Goal: Task Accomplishment & Management: Manage account settings

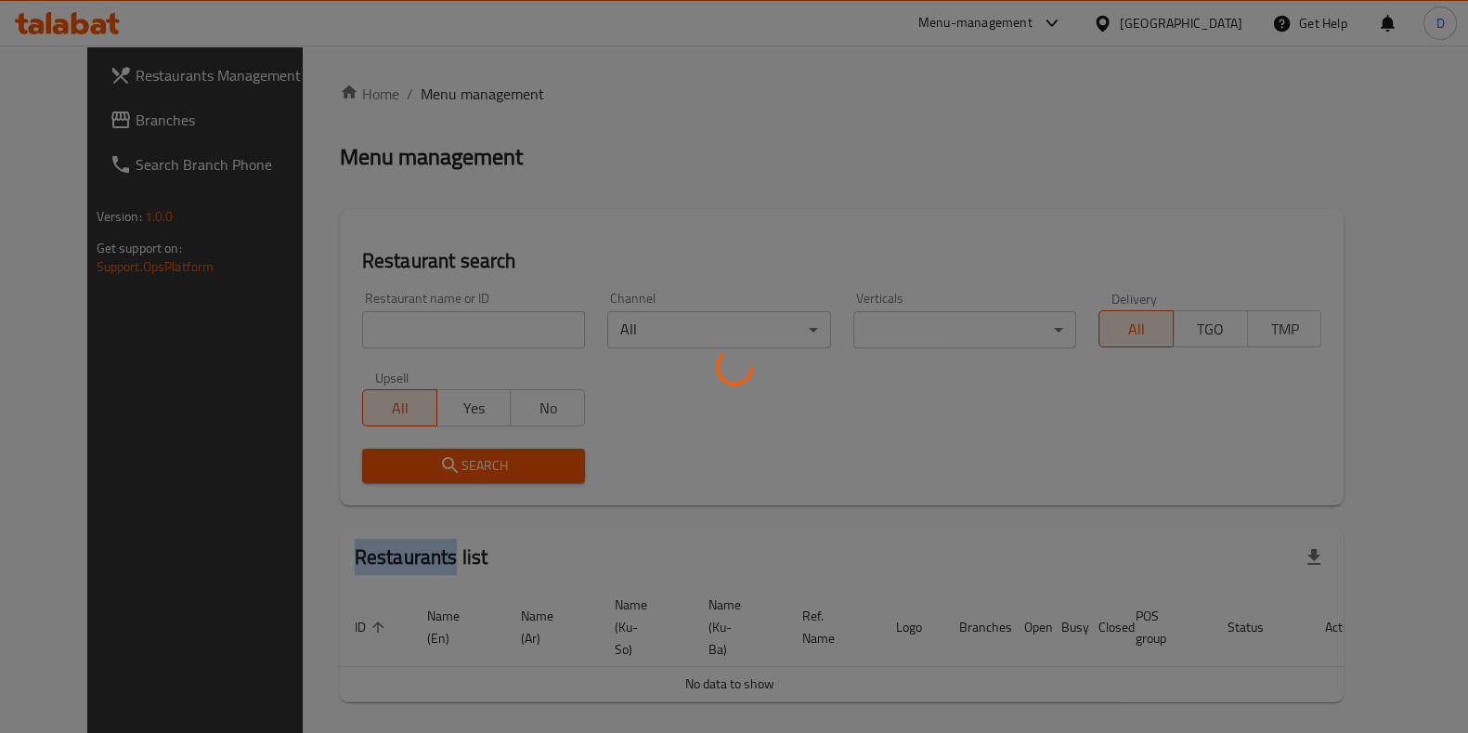
click at [429, 327] on div at bounding box center [734, 366] width 1468 height 733
click at [430, 330] on div at bounding box center [734, 366] width 1468 height 733
click at [430, 331] on div at bounding box center [734, 366] width 1468 height 733
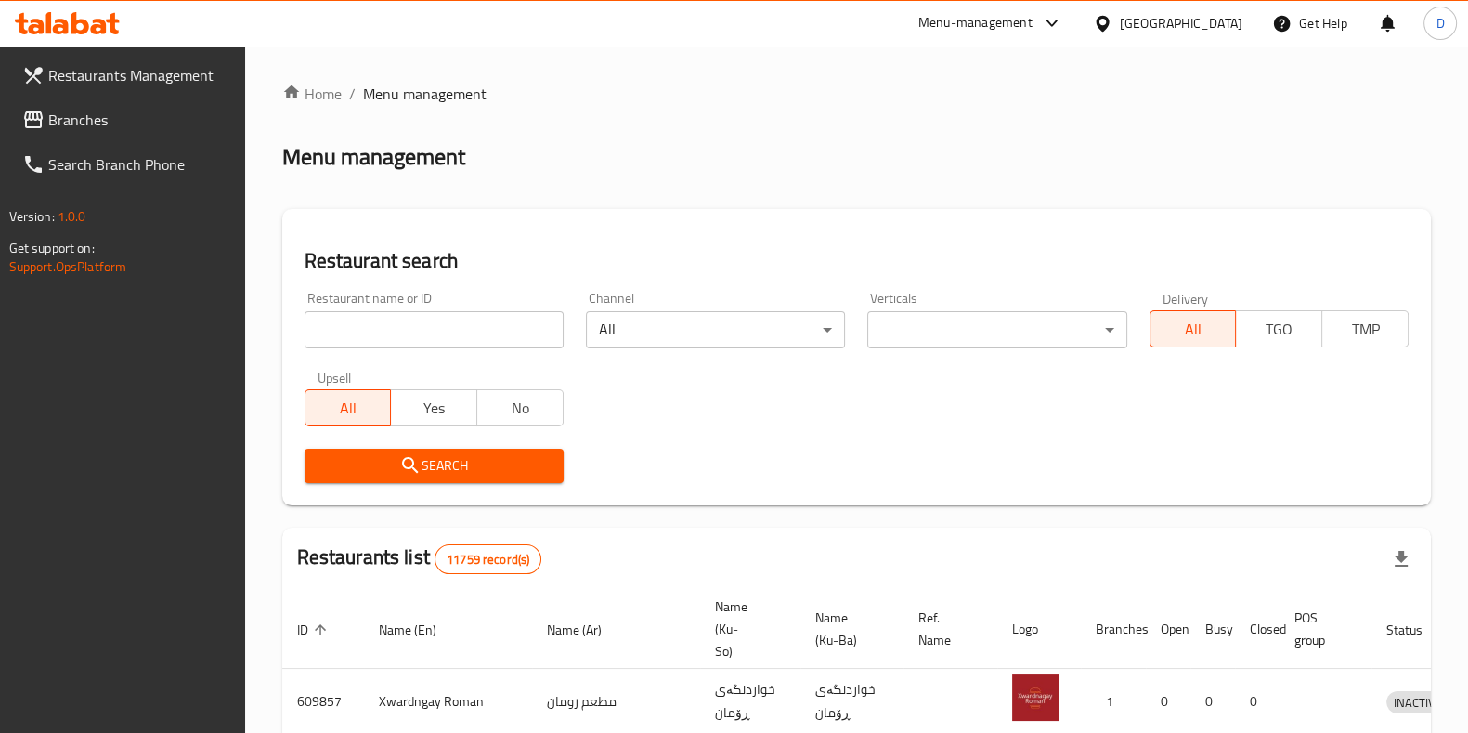
click at [430, 331] on input "search" at bounding box center [434, 329] width 259 height 37
type input "reina"
click button "Search" at bounding box center [434, 465] width 259 height 34
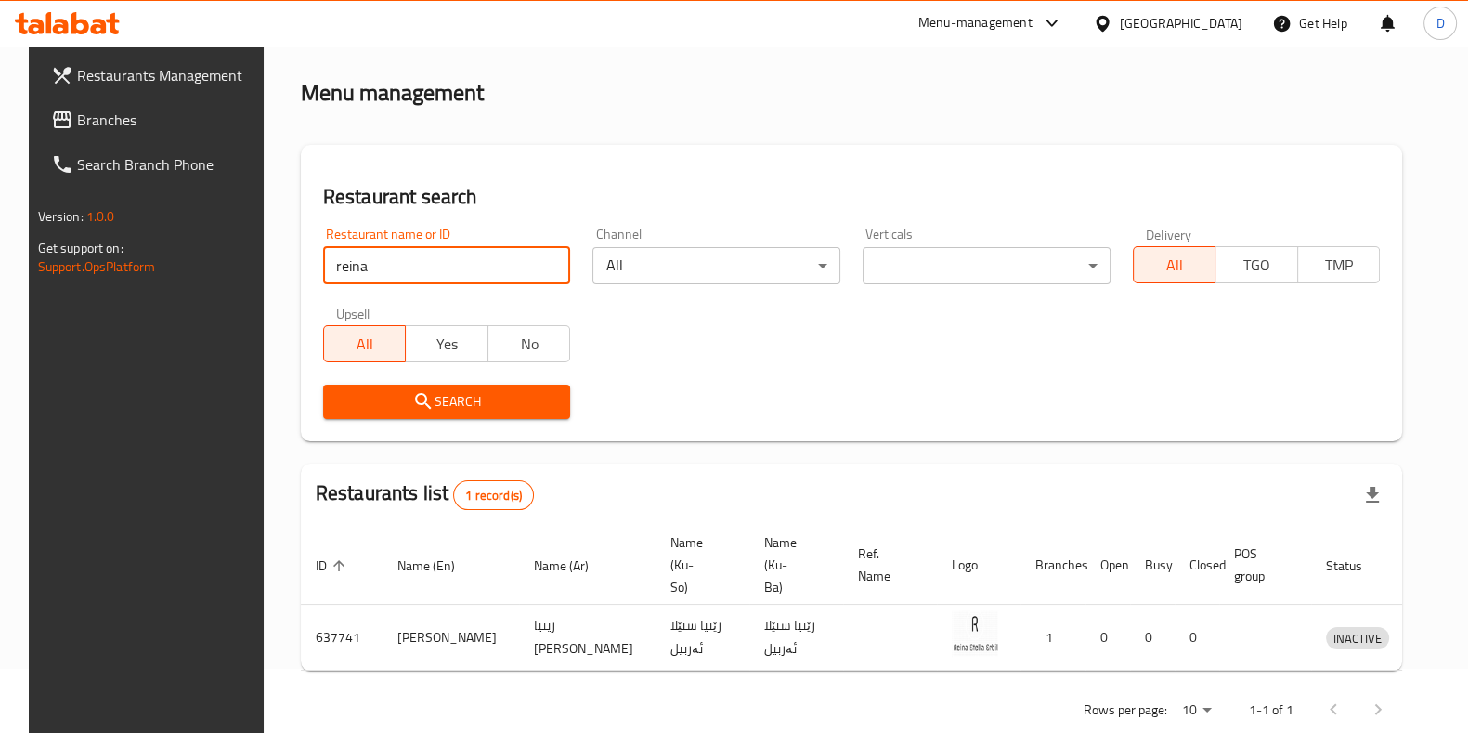
scroll to position [80, 0]
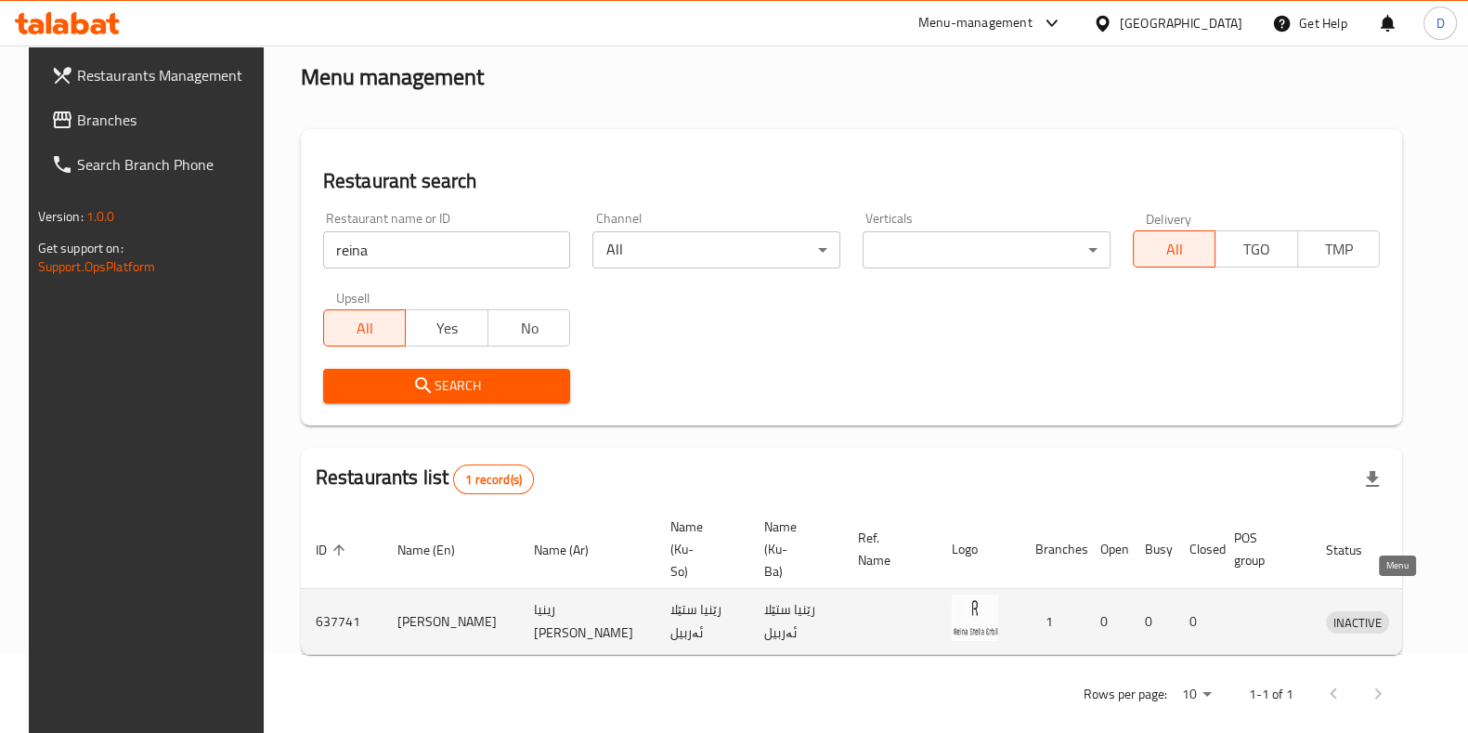
click at [1427, 615] on icon "enhanced table" at bounding box center [1437, 623] width 20 height 16
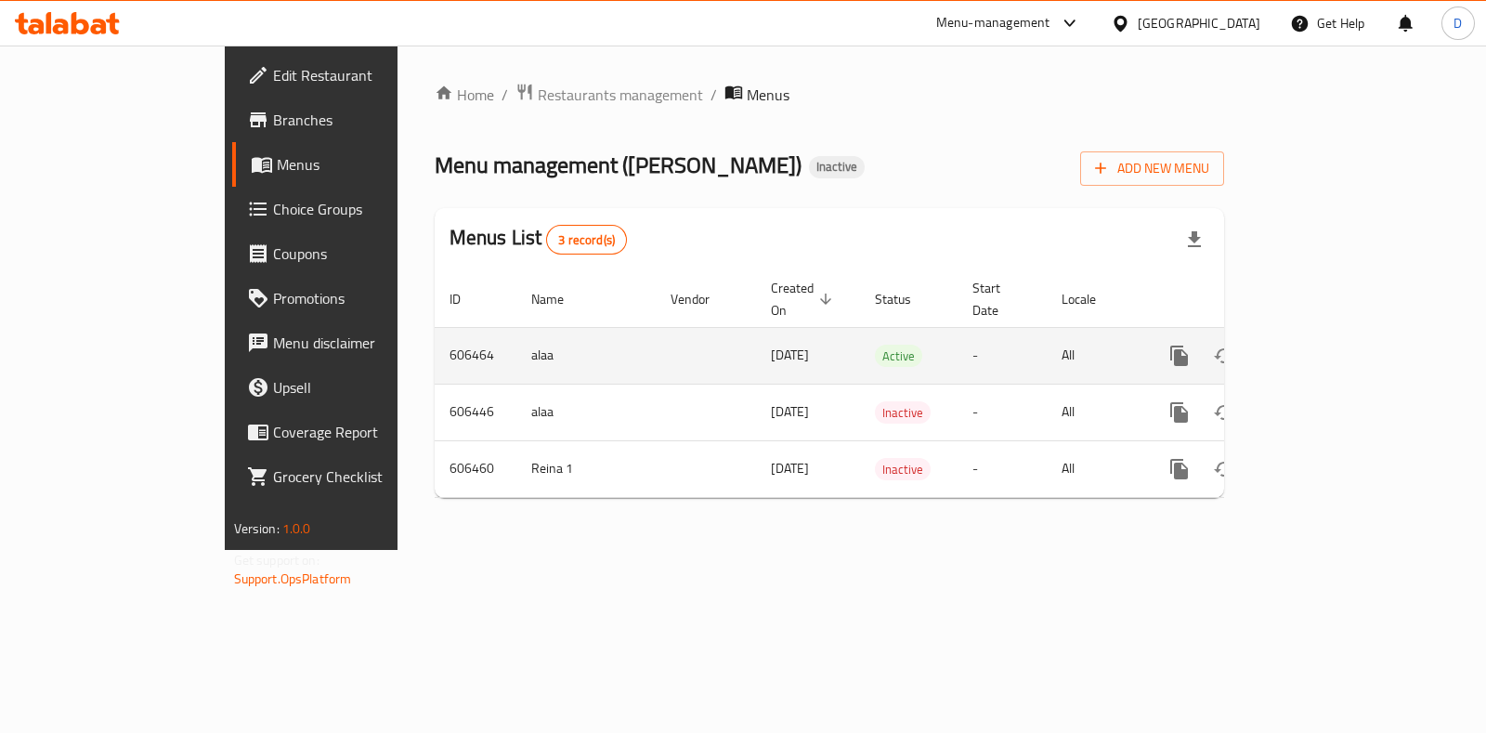
click at [1321, 347] on icon "enhanced table" at bounding box center [1313, 355] width 17 height 17
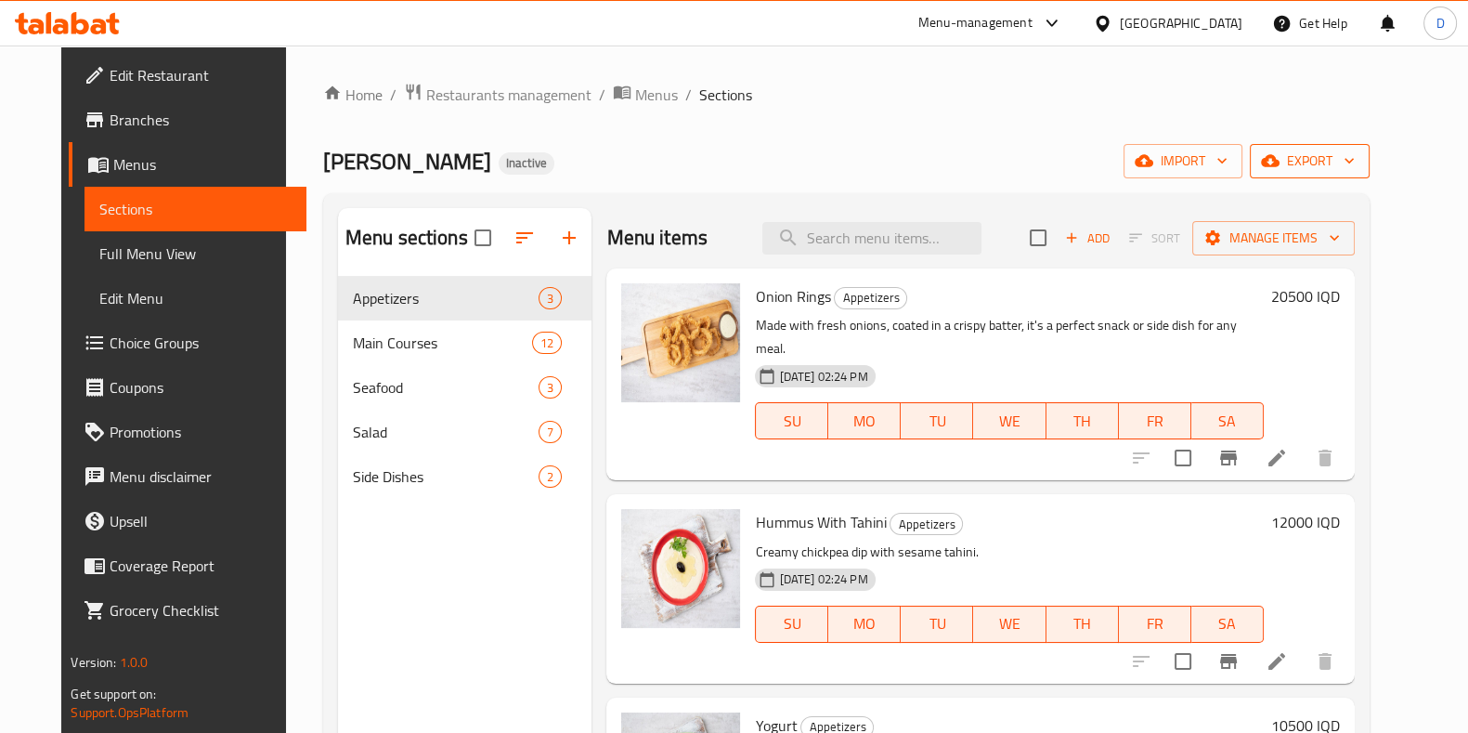
click at [1355, 156] on span "export" at bounding box center [1310, 160] width 90 height 23
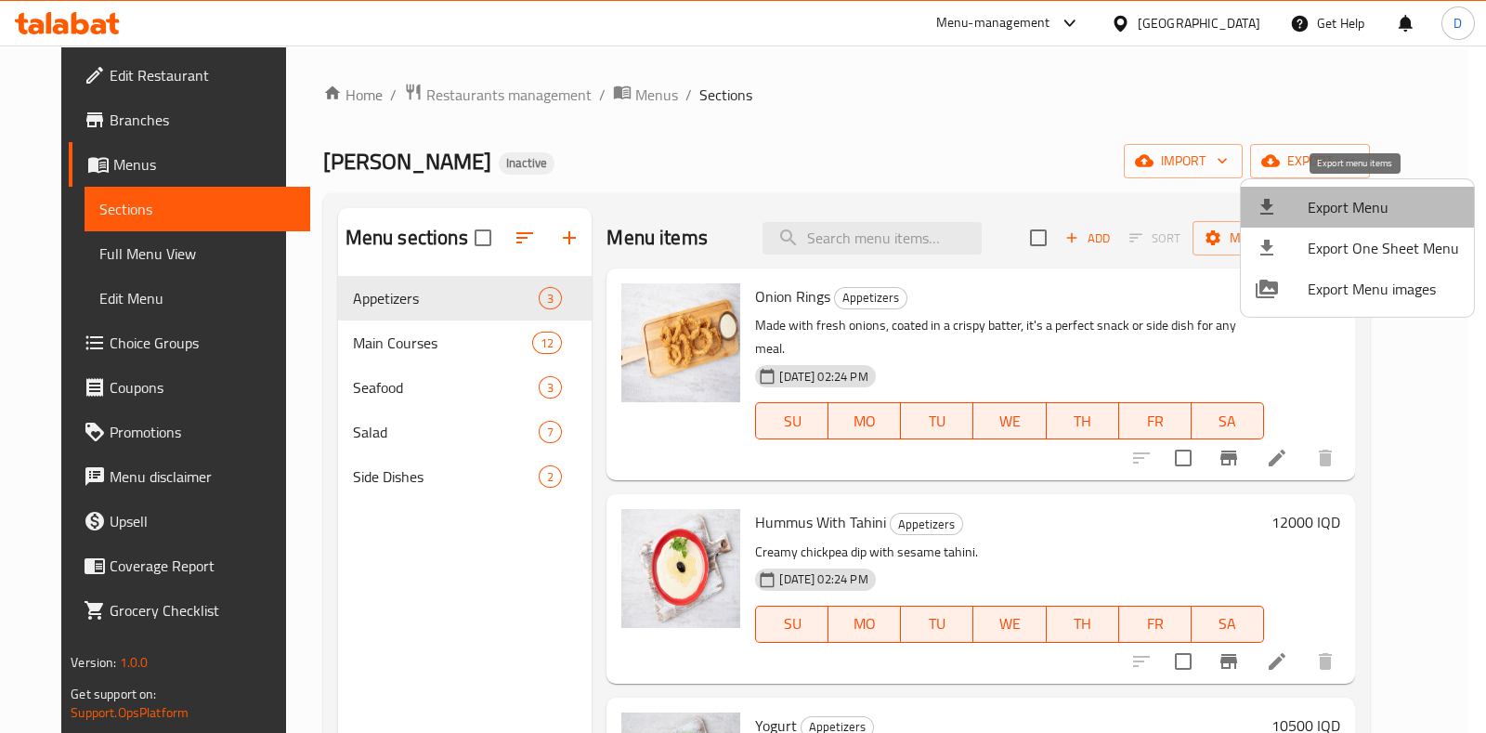
click at [1381, 209] on span "Export Menu" at bounding box center [1382, 207] width 151 height 22
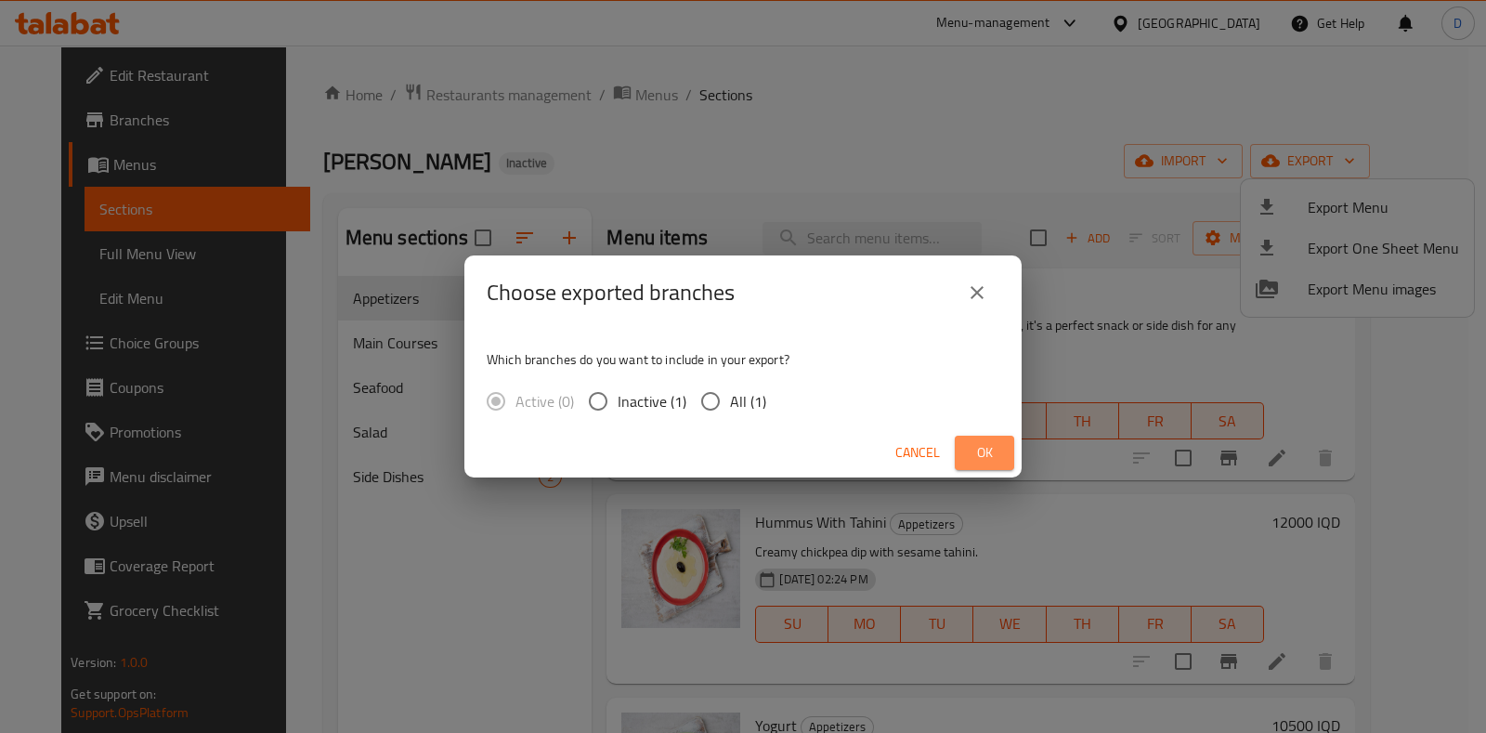
click at [993, 455] on span "Ok" at bounding box center [984, 452] width 30 height 23
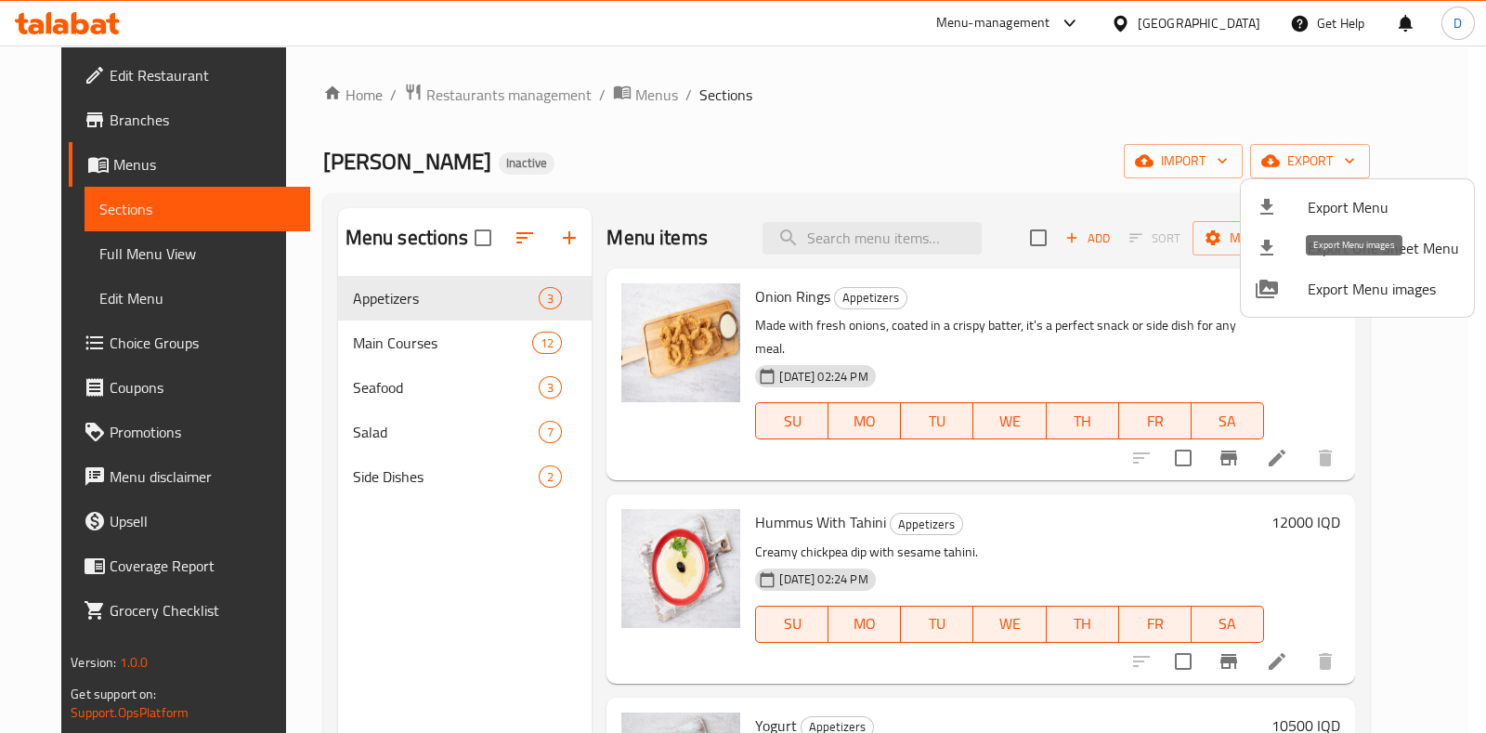
click at [1383, 282] on span "Export Menu images" at bounding box center [1382, 289] width 151 height 22
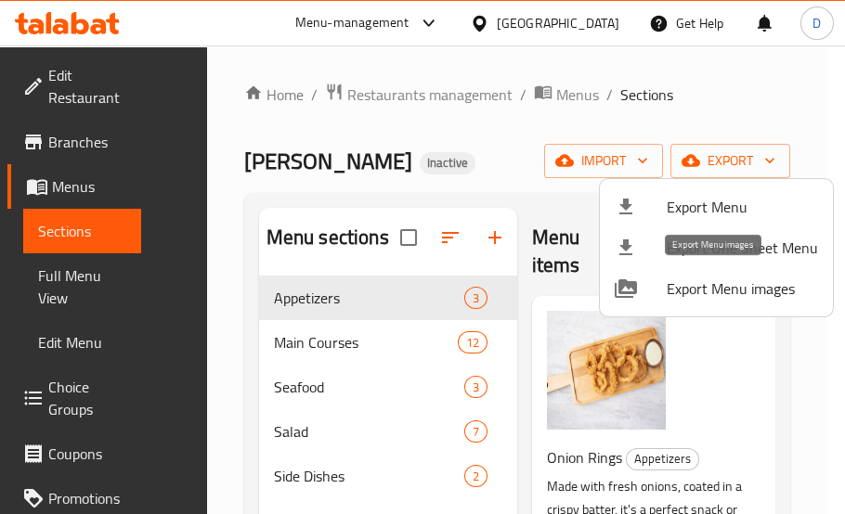
click at [712, 300] on span "Export Menu images" at bounding box center [742, 289] width 151 height 22
click at [679, 108] on div at bounding box center [422, 257] width 845 height 514
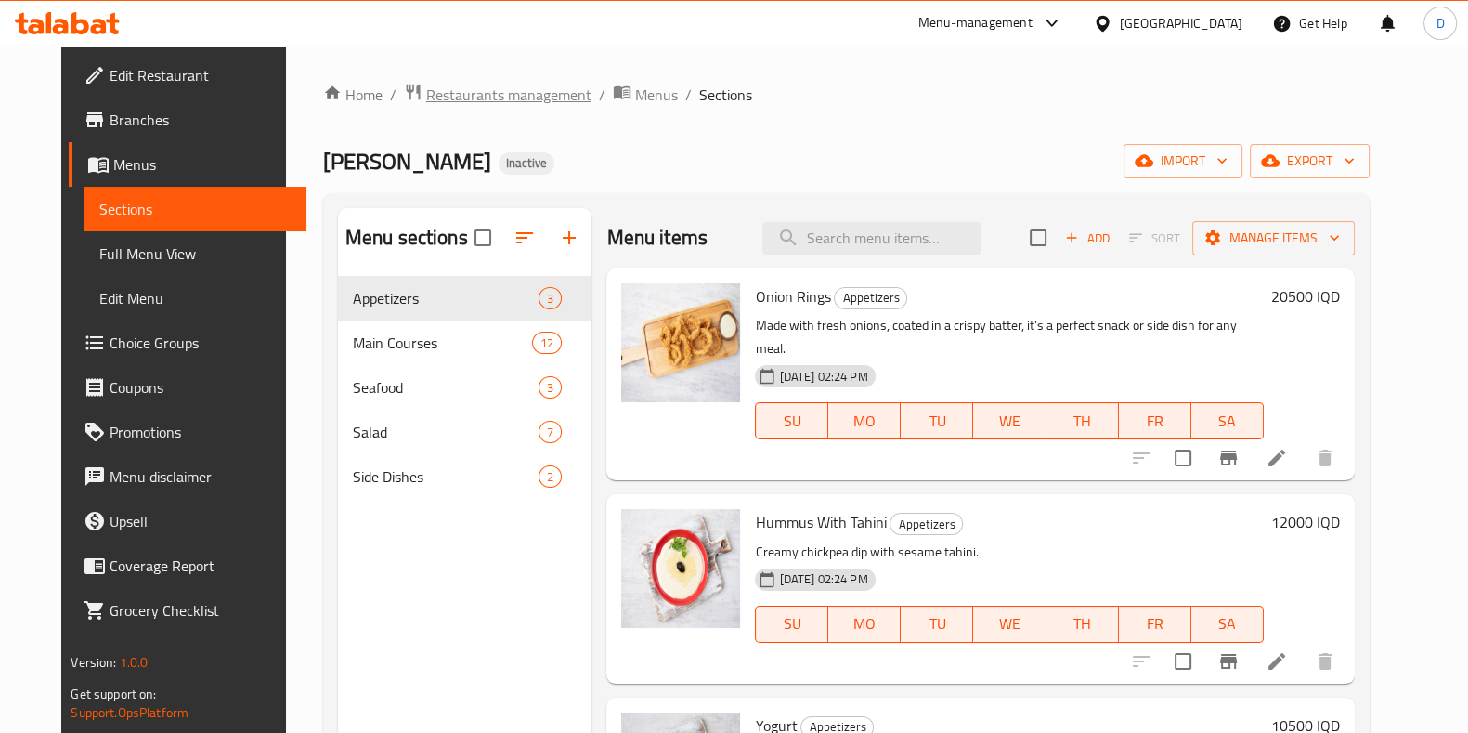
drag, startPoint x: 493, startPoint y: 71, endPoint x: 478, endPoint y: 95, distance: 27.6
click at [493, 71] on div "Home / Restaurants management / Menus / Sections [PERSON_NAME] Erbil Inactive i…" at bounding box center [846, 518] width 1121 height 947
click at [474, 100] on span "Restaurants management" at bounding box center [508, 95] width 165 height 22
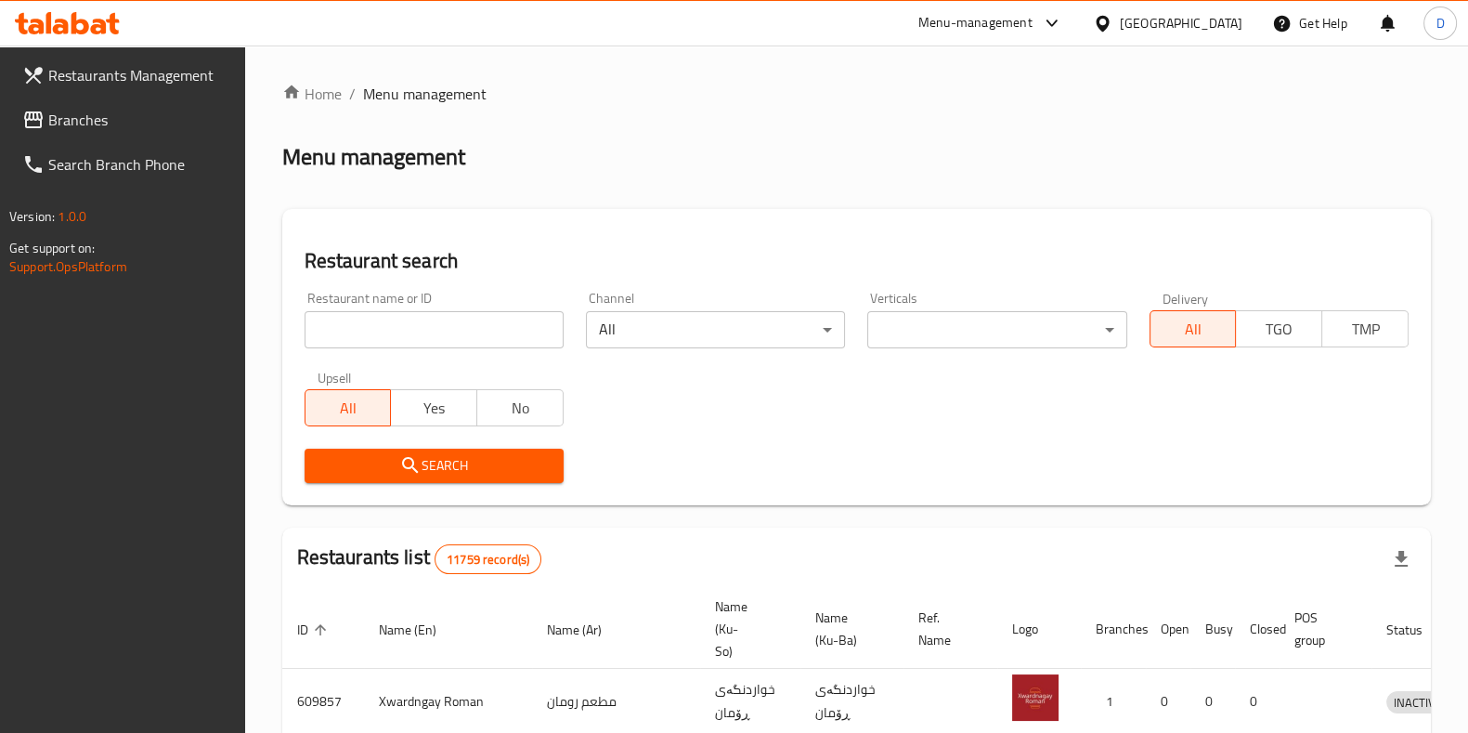
click at [484, 315] on input "search" at bounding box center [434, 329] width 259 height 37
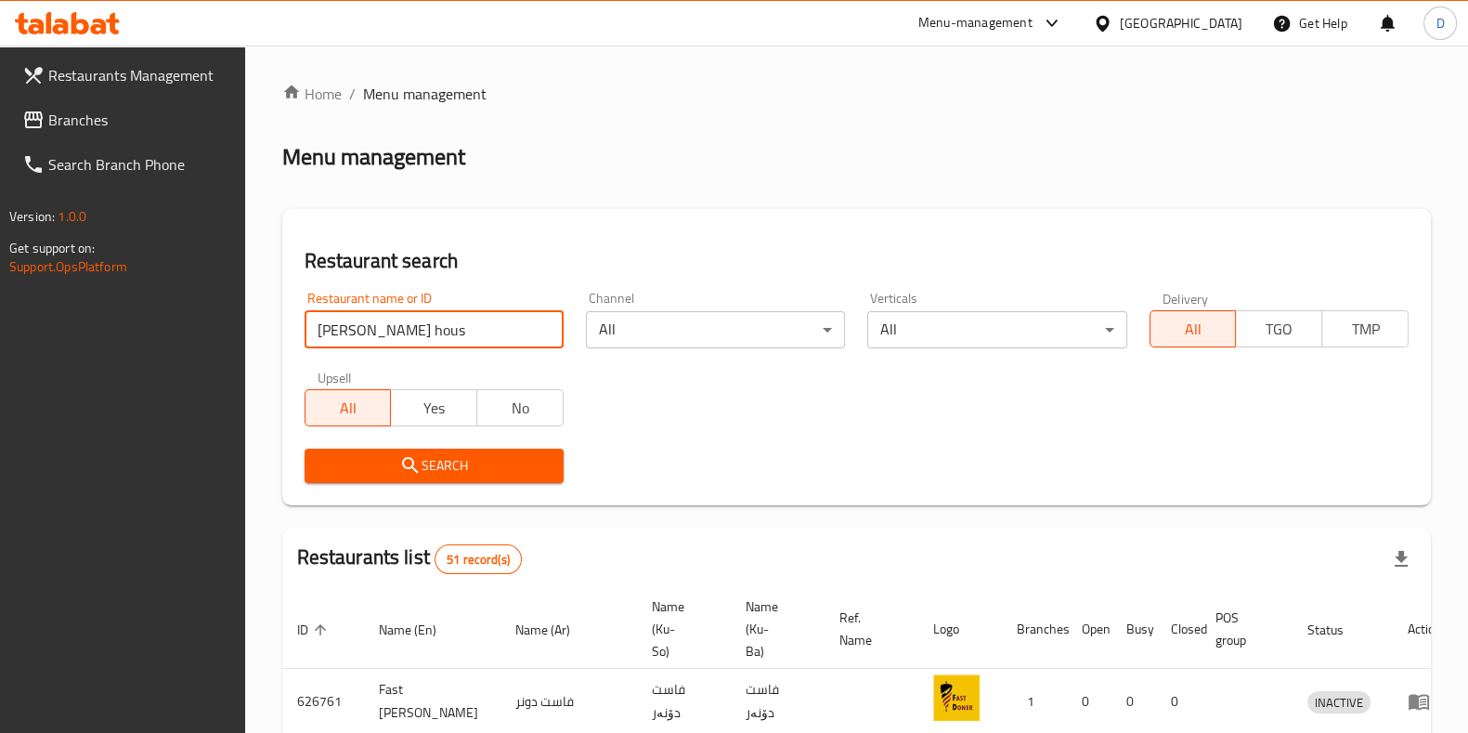
type input "[PERSON_NAME] hous"
click button "Search" at bounding box center [434, 465] width 259 height 34
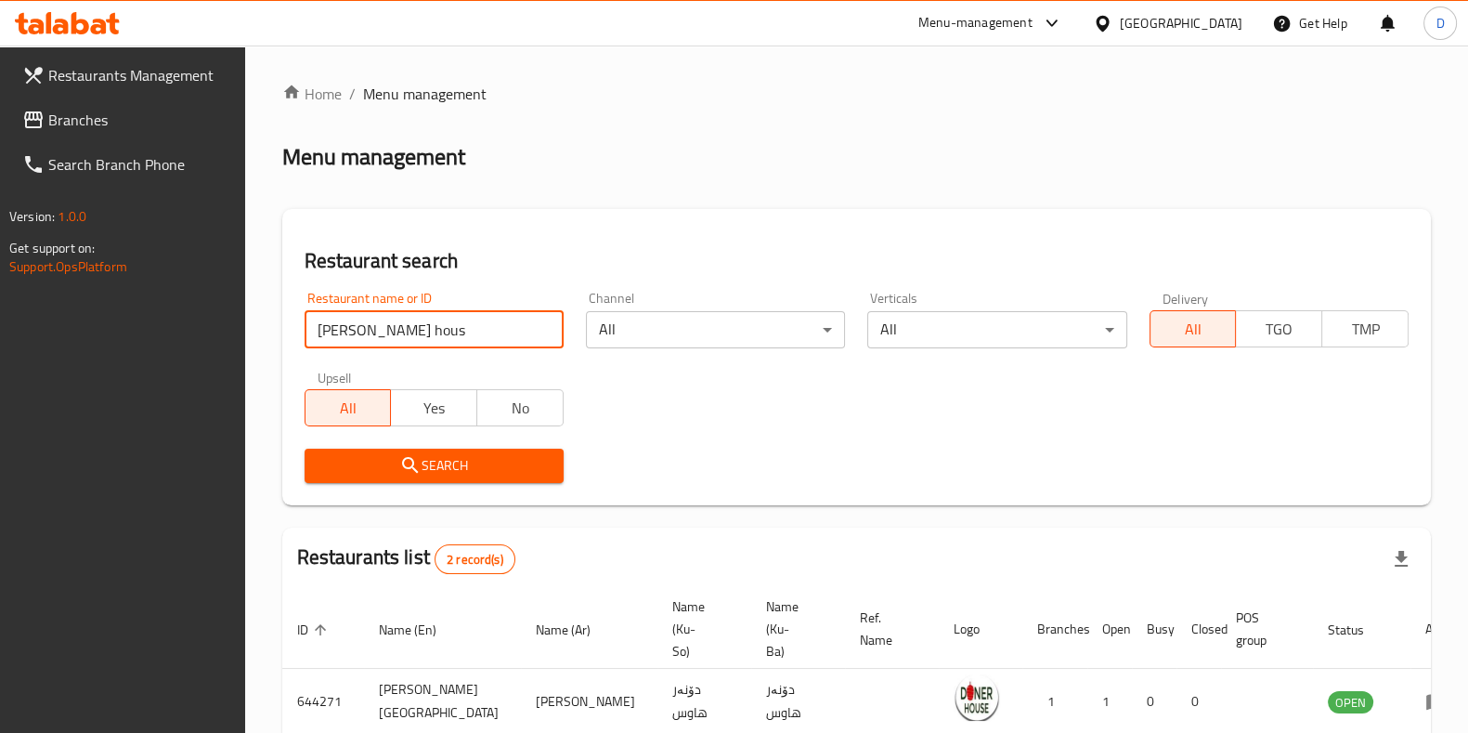
scroll to position [146, 0]
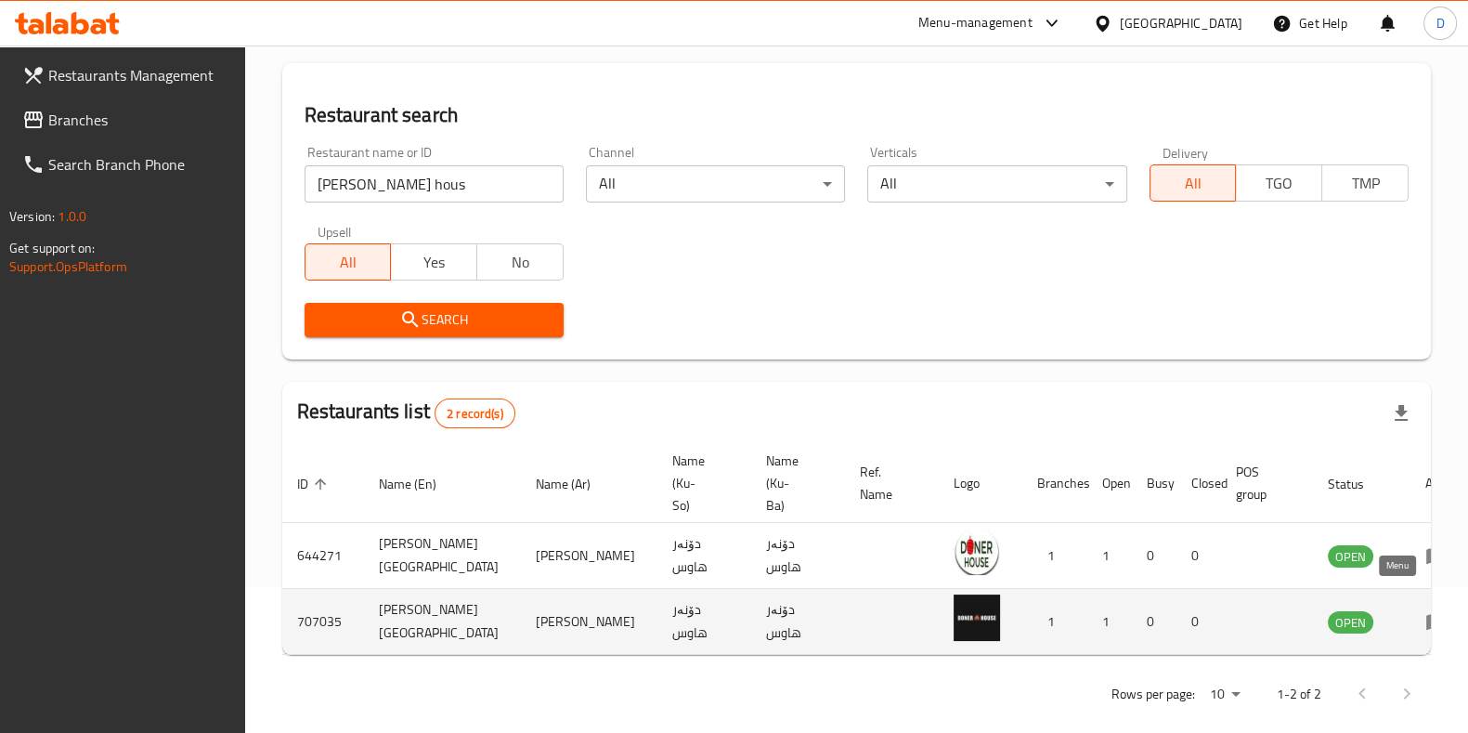
click at [1425, 610] on icon "enhanced table" at bounding box center [1436, 621] width 22 height 22
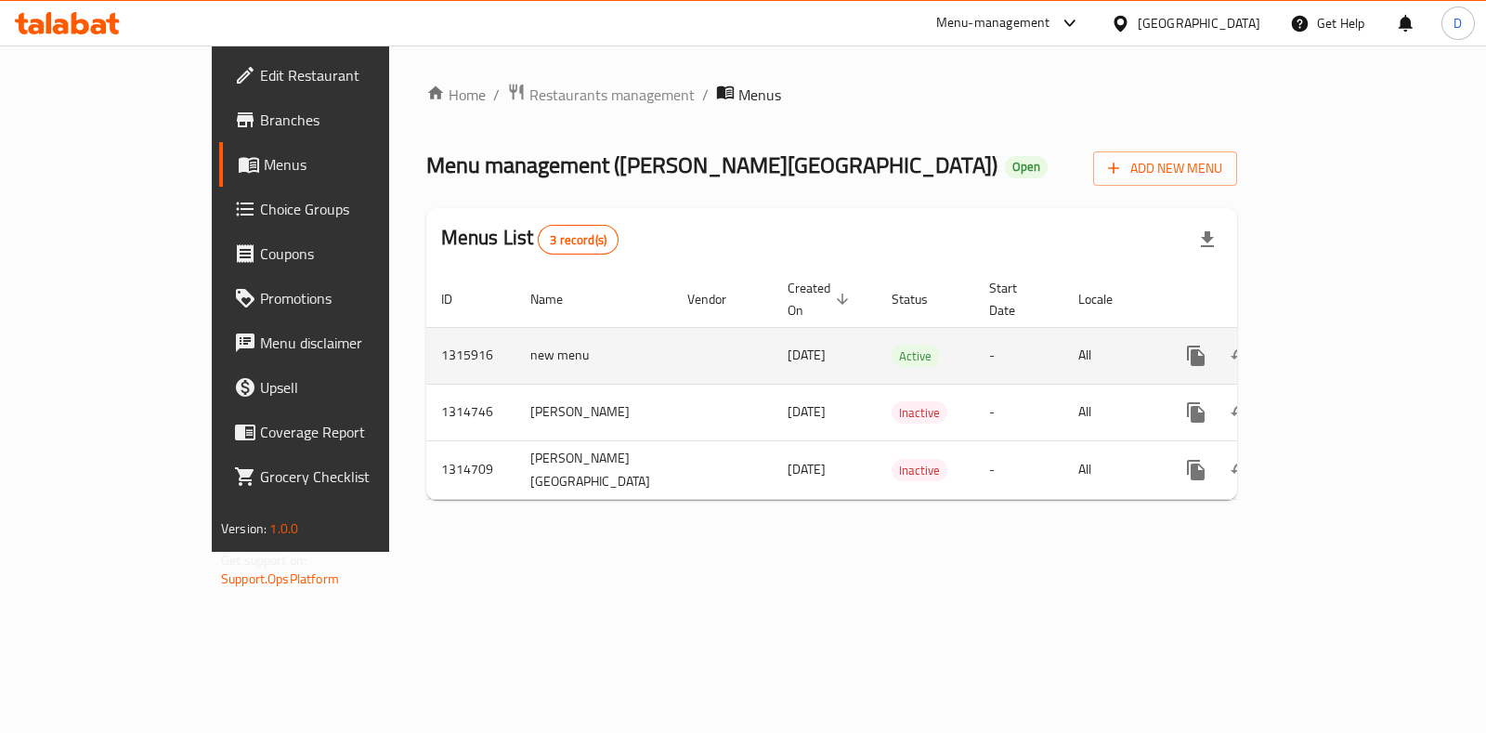
click at [1352, 345] on link "enhanced table" at bounding box center [1329, 355] width 45 height 45
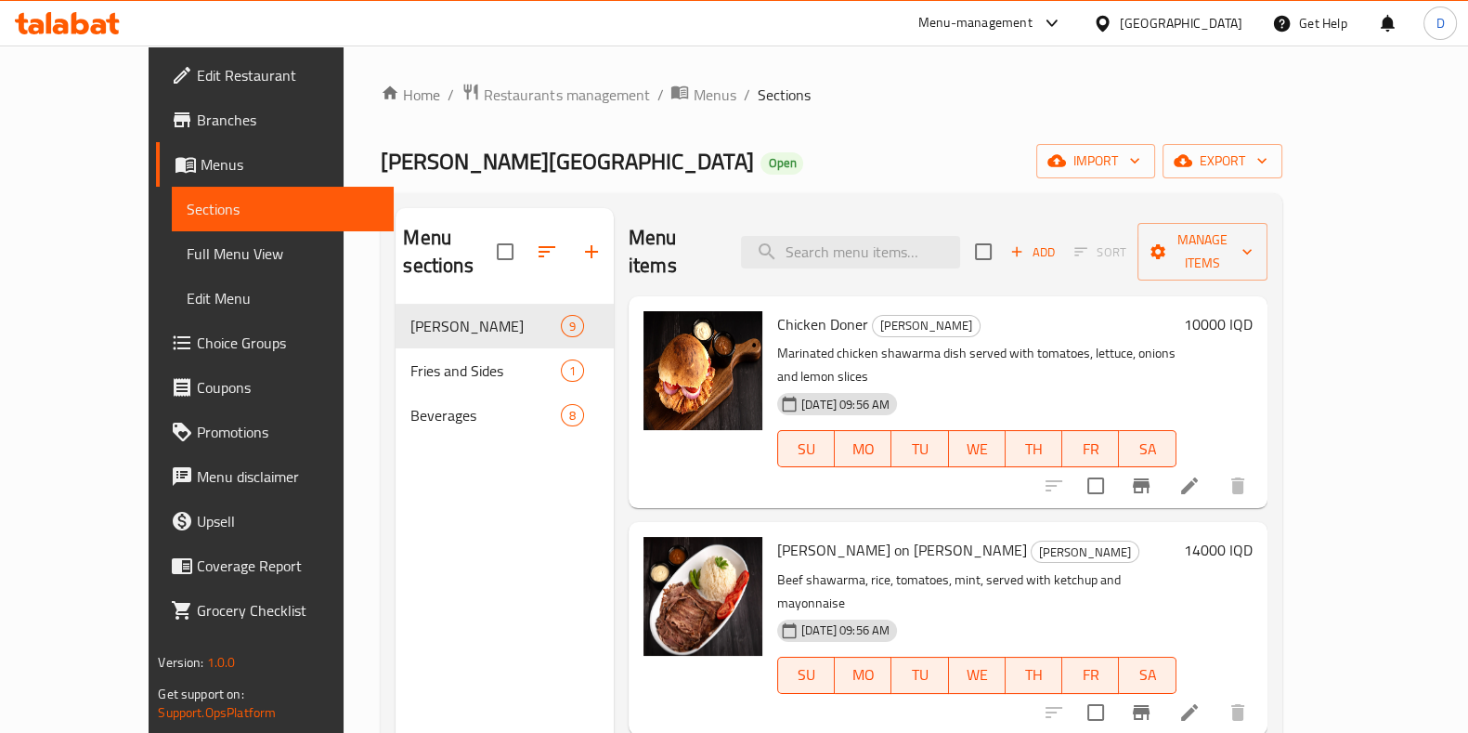
click at [1253, 311] on h6 "10000 IQD" at bounding box center [1218, 324] width 69 height 26
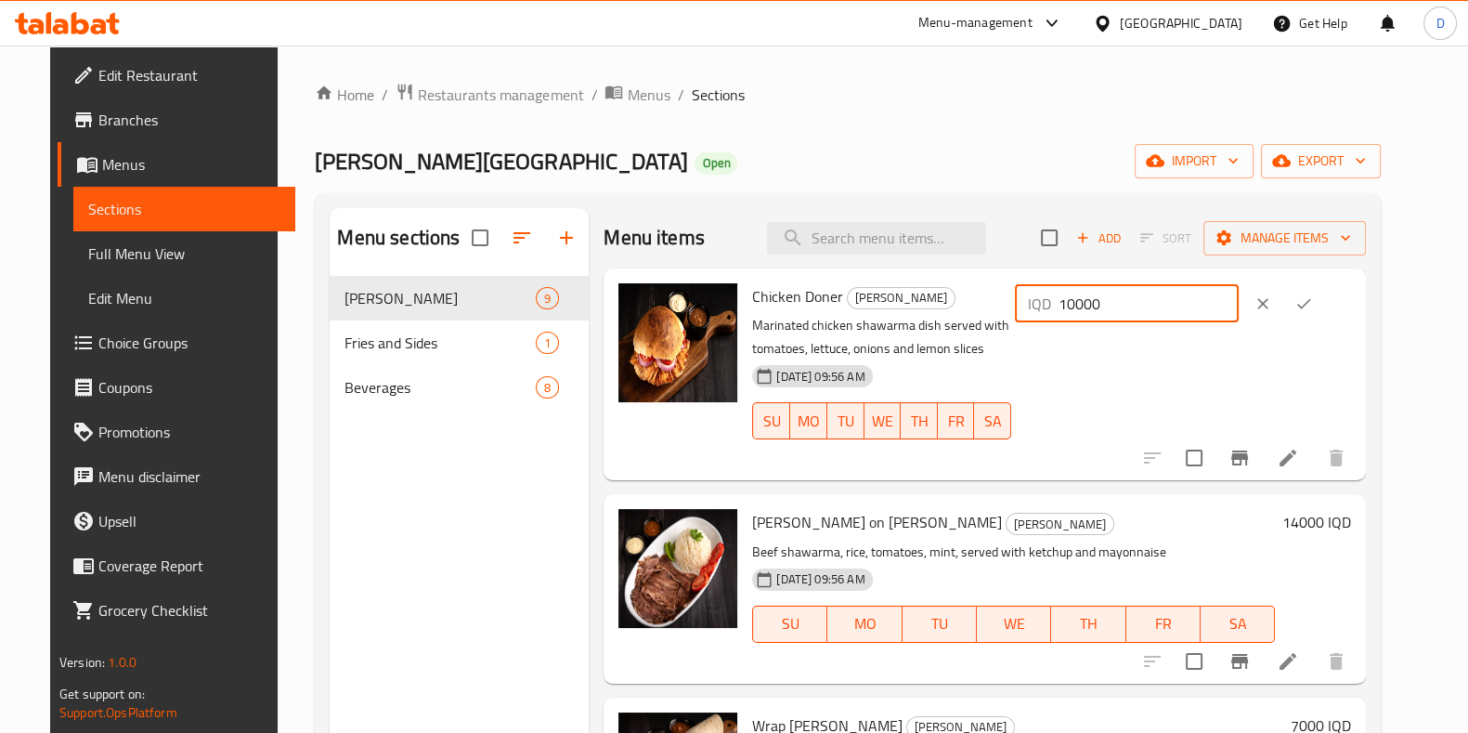
click at [1140, 304] on input "10000" at bounding box center [1148, 303] width 180 height 37
click at [1145, 303] on input "10000" at bounding box center [1148, 303] width 180 height 37
drag, startPoint x: 1137, startPoint y: 305, endPoint x: 1105, endPoint y: 305, distance: 32.5
click at [1105, 305] on div "IQD 10000 ​" at bounding box center [1127, 303] width 224 height 37
type input "6000"
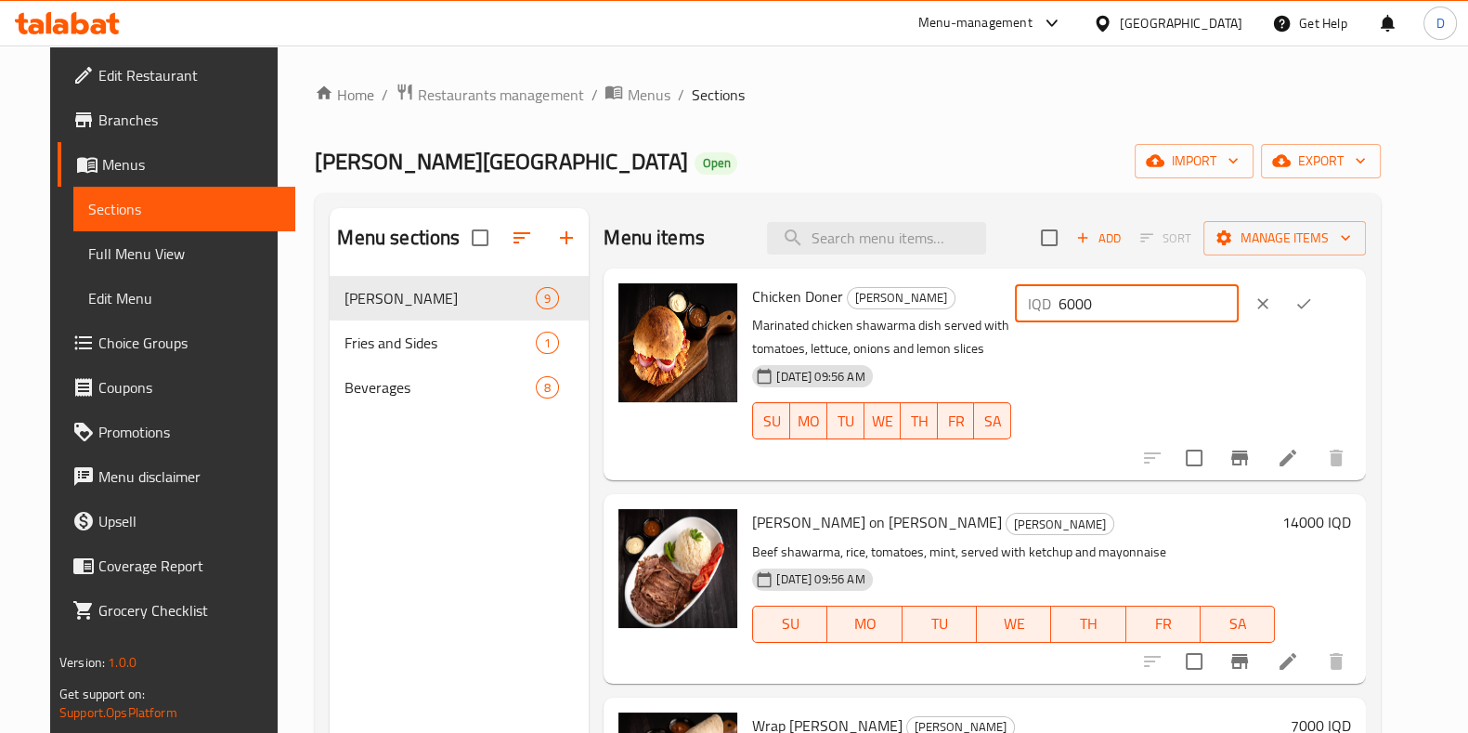
click at [1313, 294] on icon "ok" at bounding box center [1303, 303] width 19 height 19
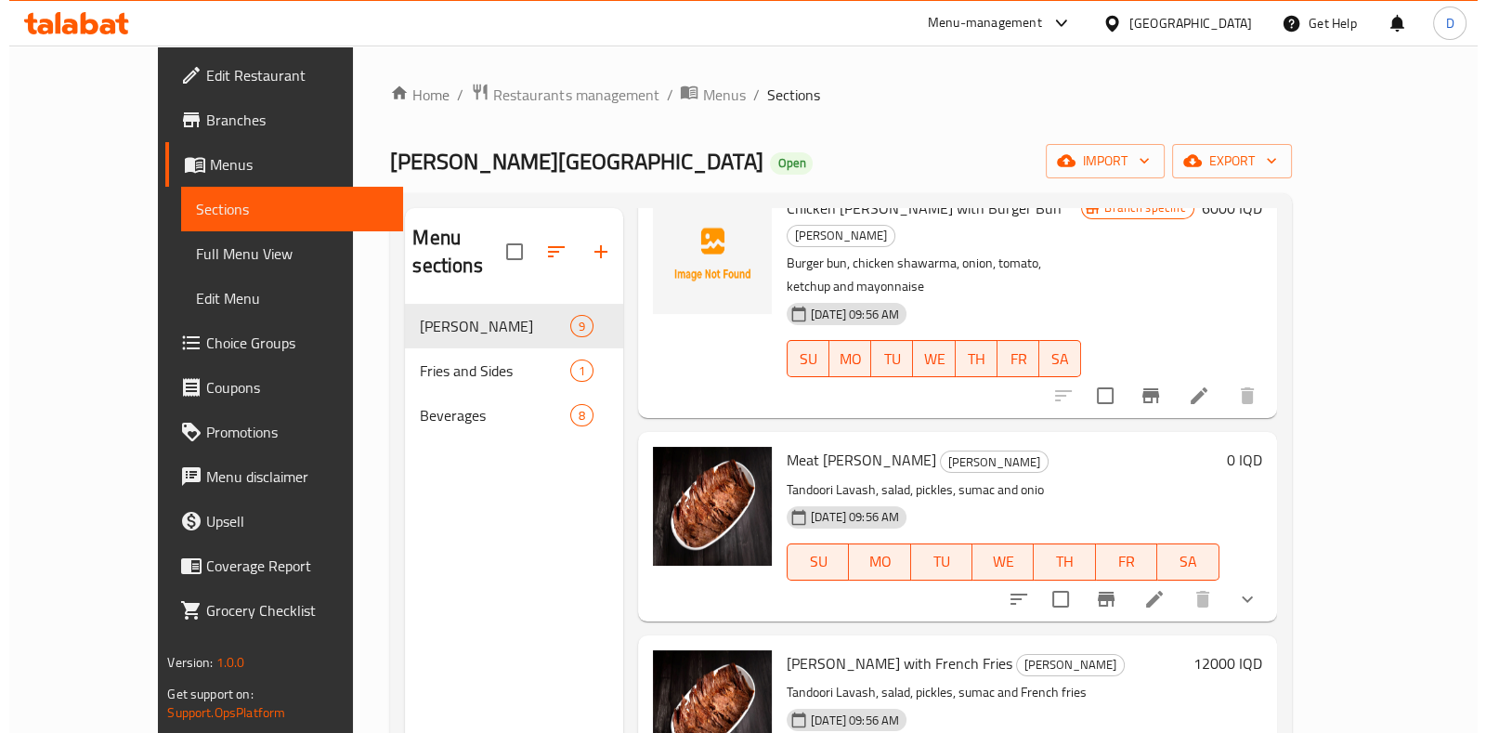
scroll to position [1030, 0]
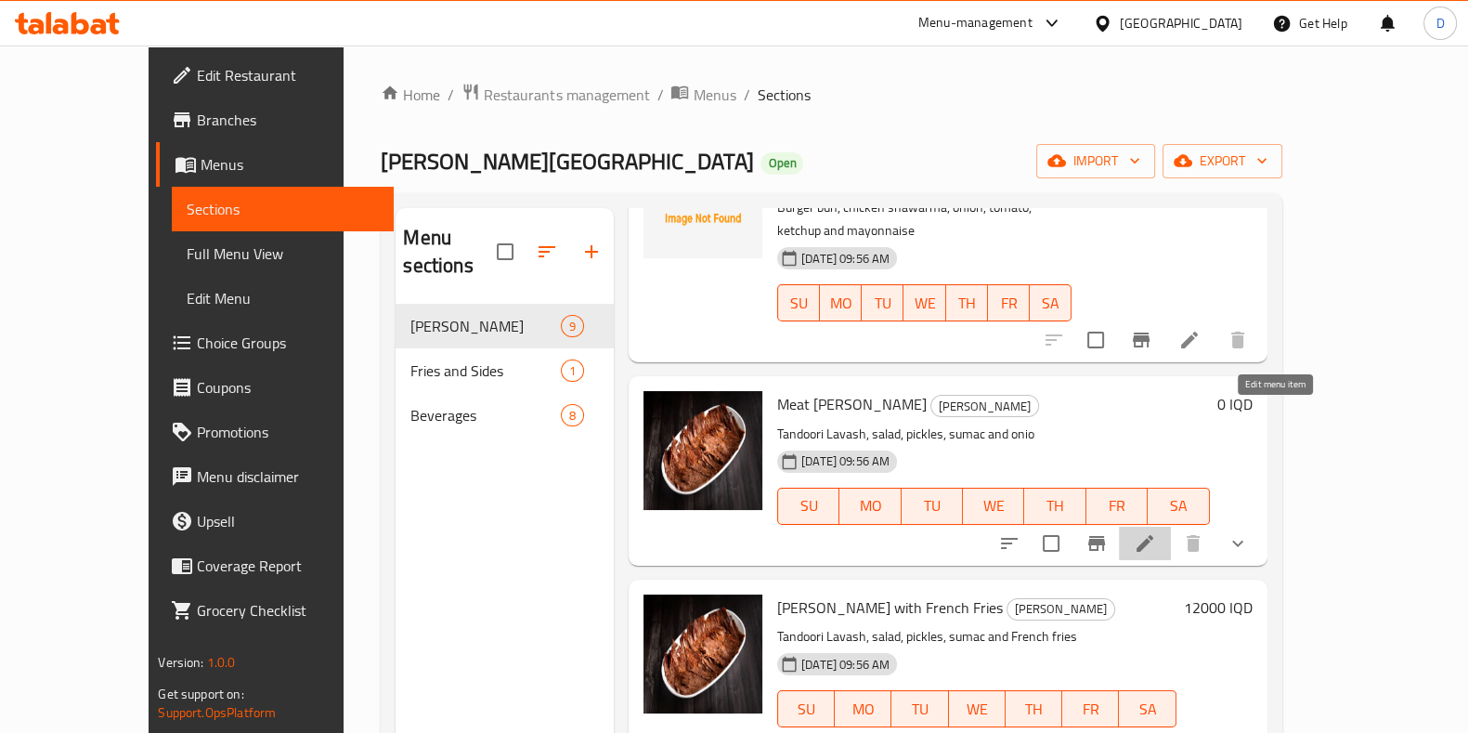
click at [1156, 532] on icon at bounding box center [1145, 543] width 22 height 22
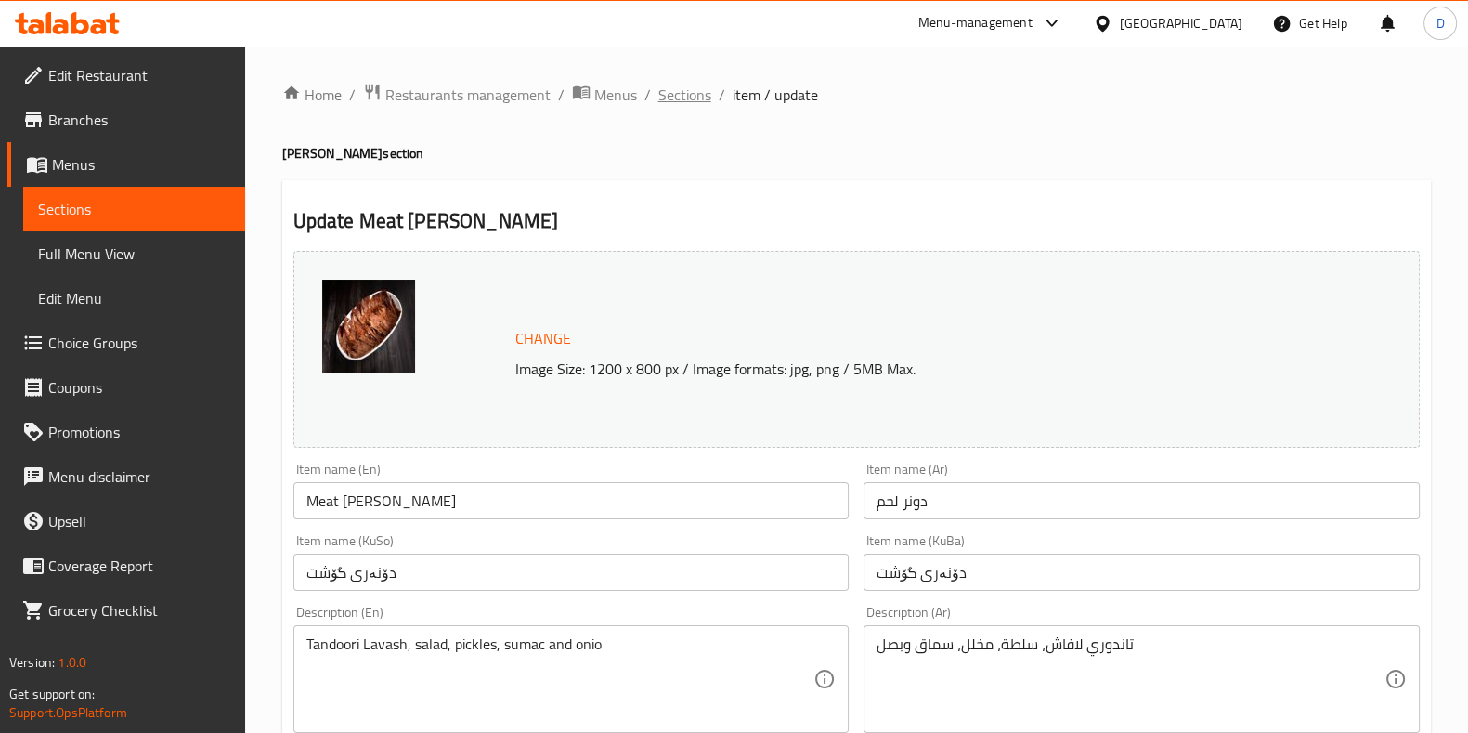
click at [695, 97] on span "Sections" at bounding box center [684, 95] width 53 height 22
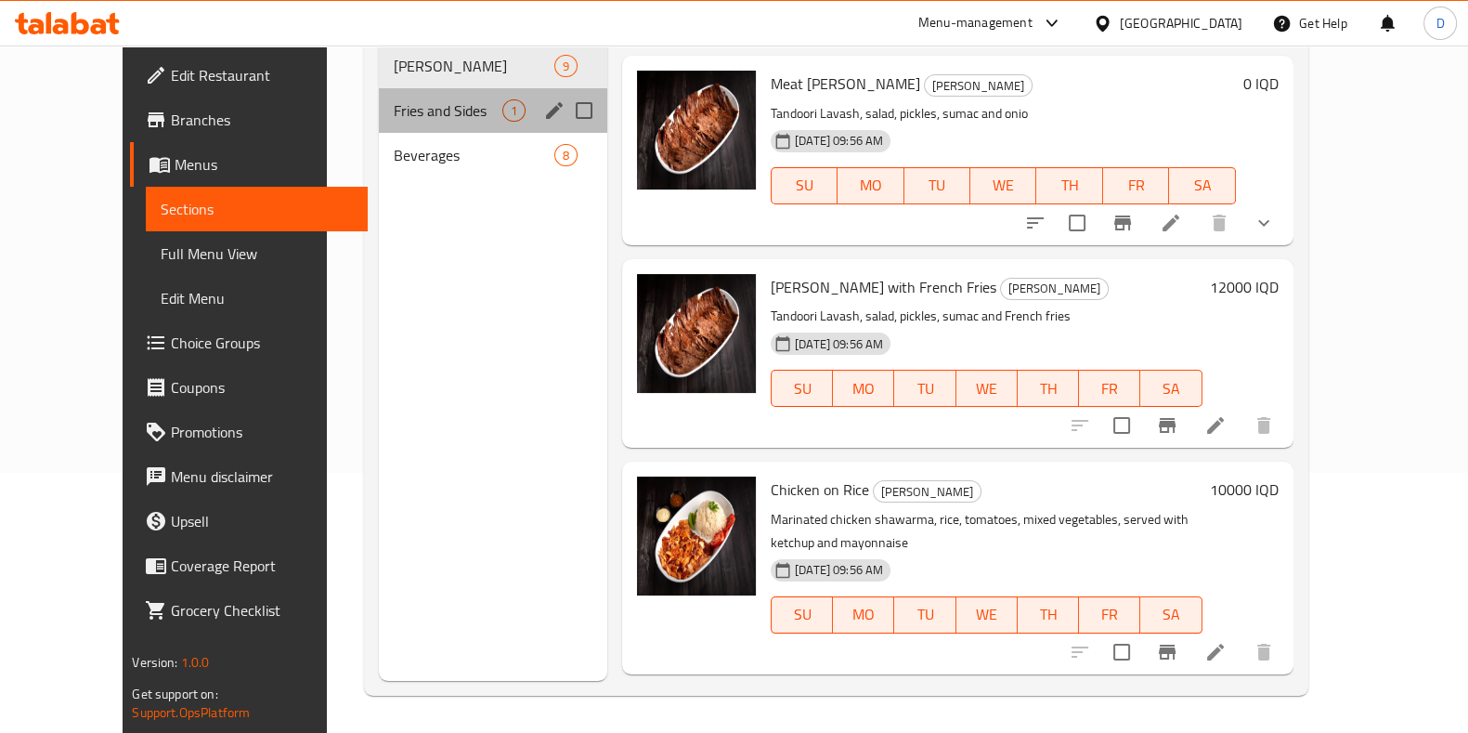
scroll to position [1057, 0]
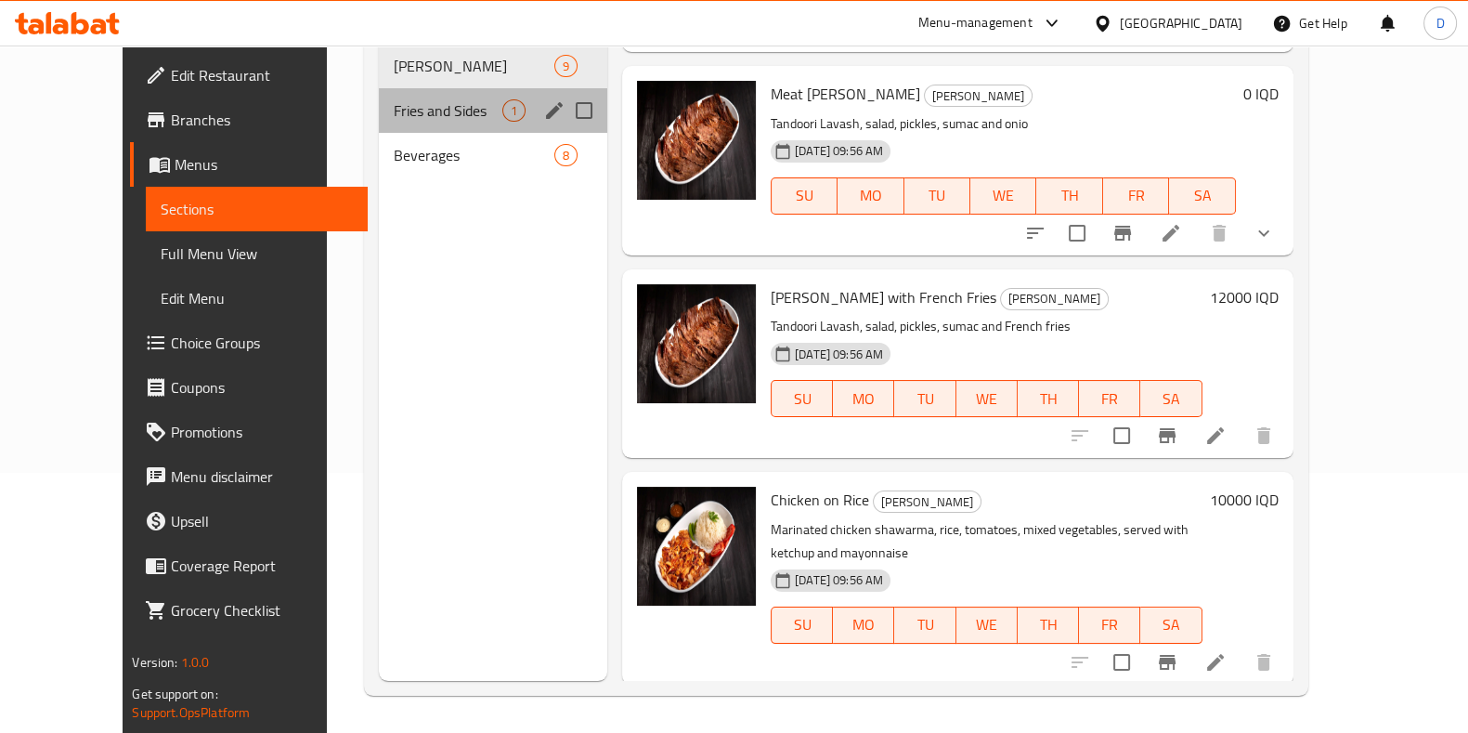
click at [452, 99] on span "Fries and Sides" at bounding box center [448, 110] width 109 height 22
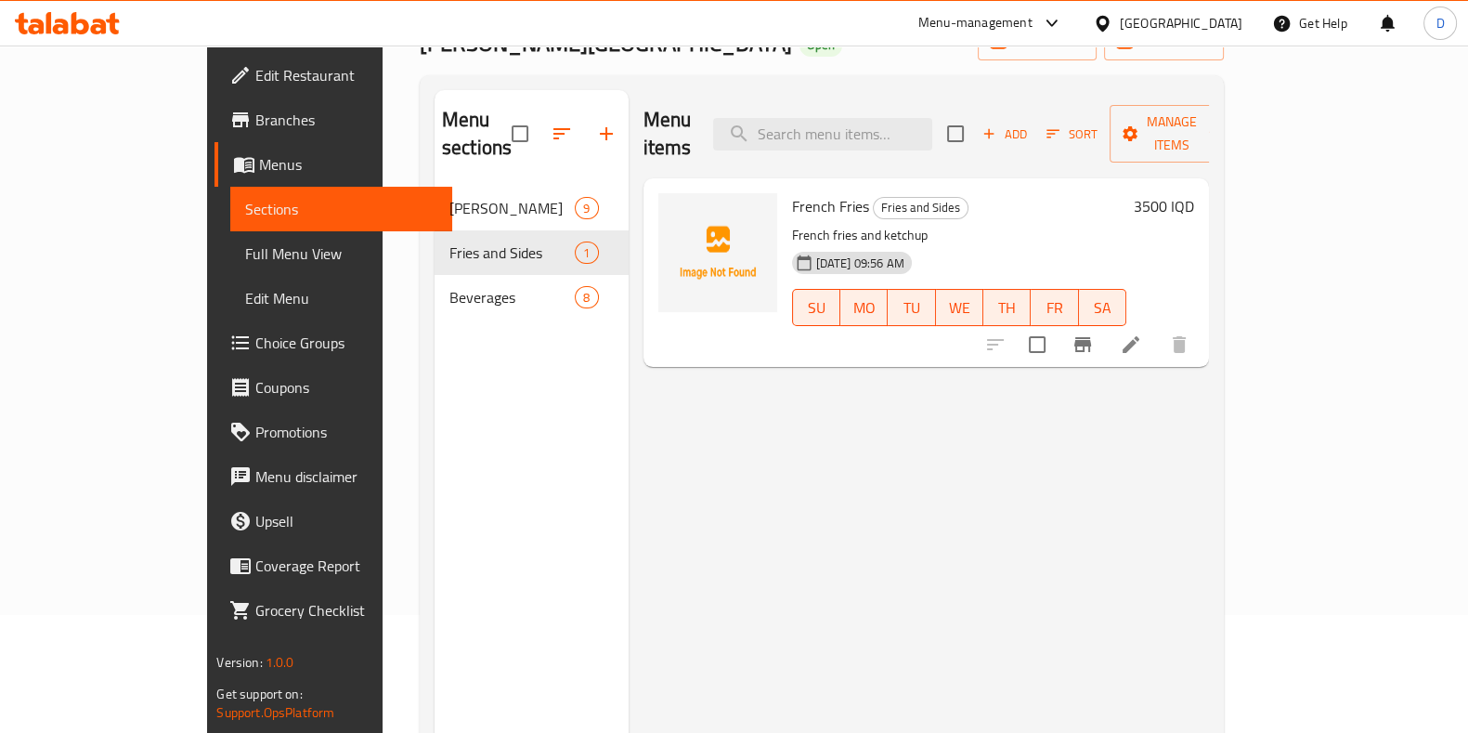
scroll to position [117, 0]
click at [435, 303] on div "Menu sections [PERSON_NAME] 9 Fries and Sides 1 Beverages 8" at bounding box center [532, 457] width 194 height 733
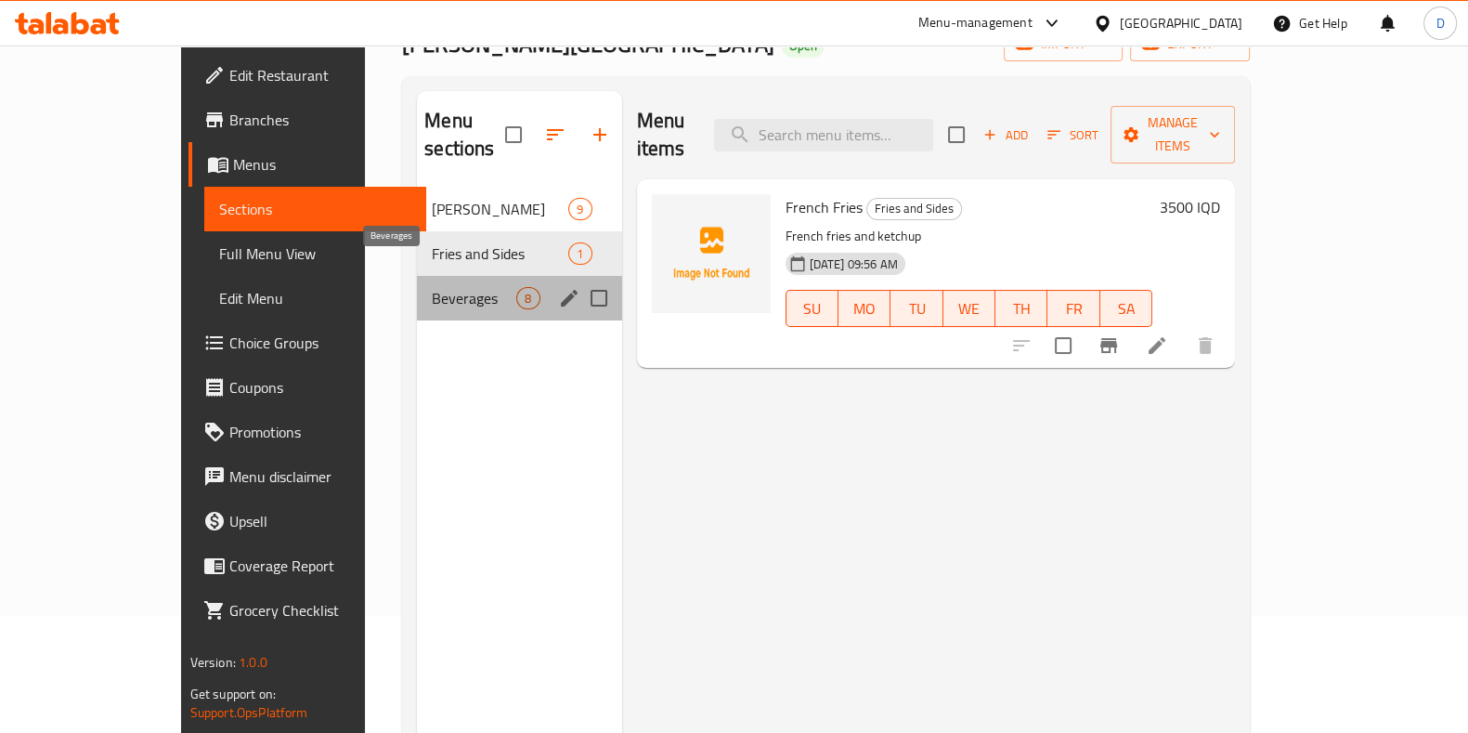
click at [432, 287] on span "Beverages" at bounding box center [474, 298] width 84 height 22
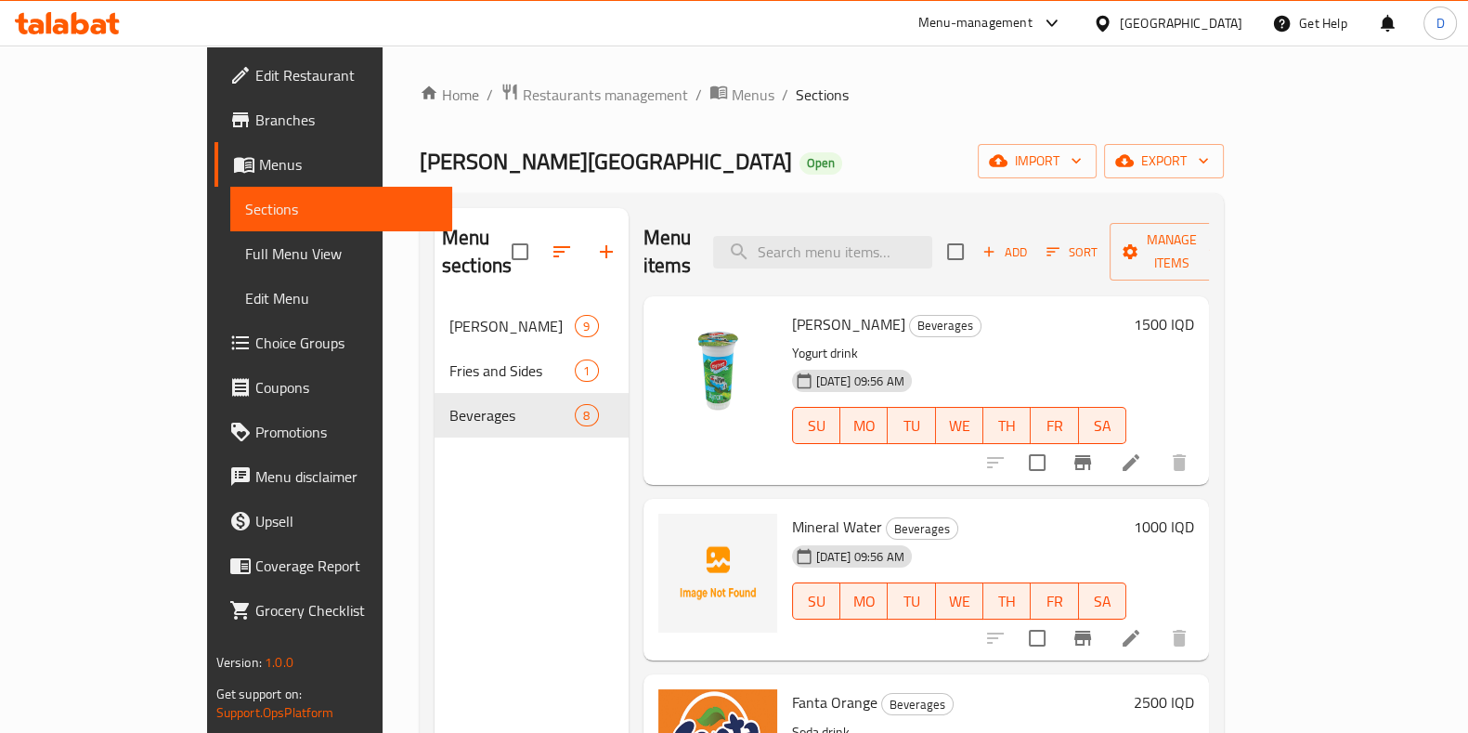
click at [446, 236] on div "Menu sections" at bounding box center [532, 252] width 194 height 88
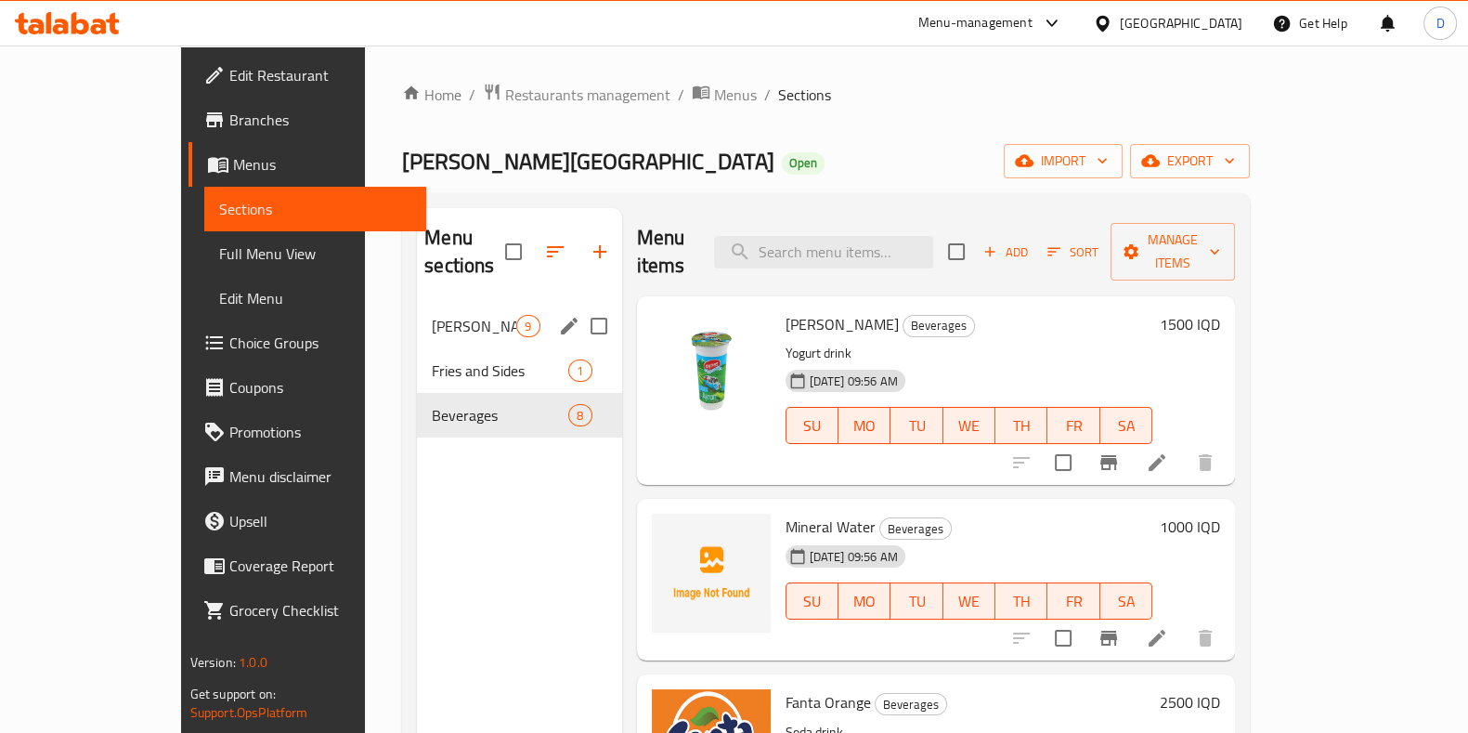
click at [417, 304] on div "[PERSON_NAME] 9" at bounding box center [519, 326] width 204 height 45
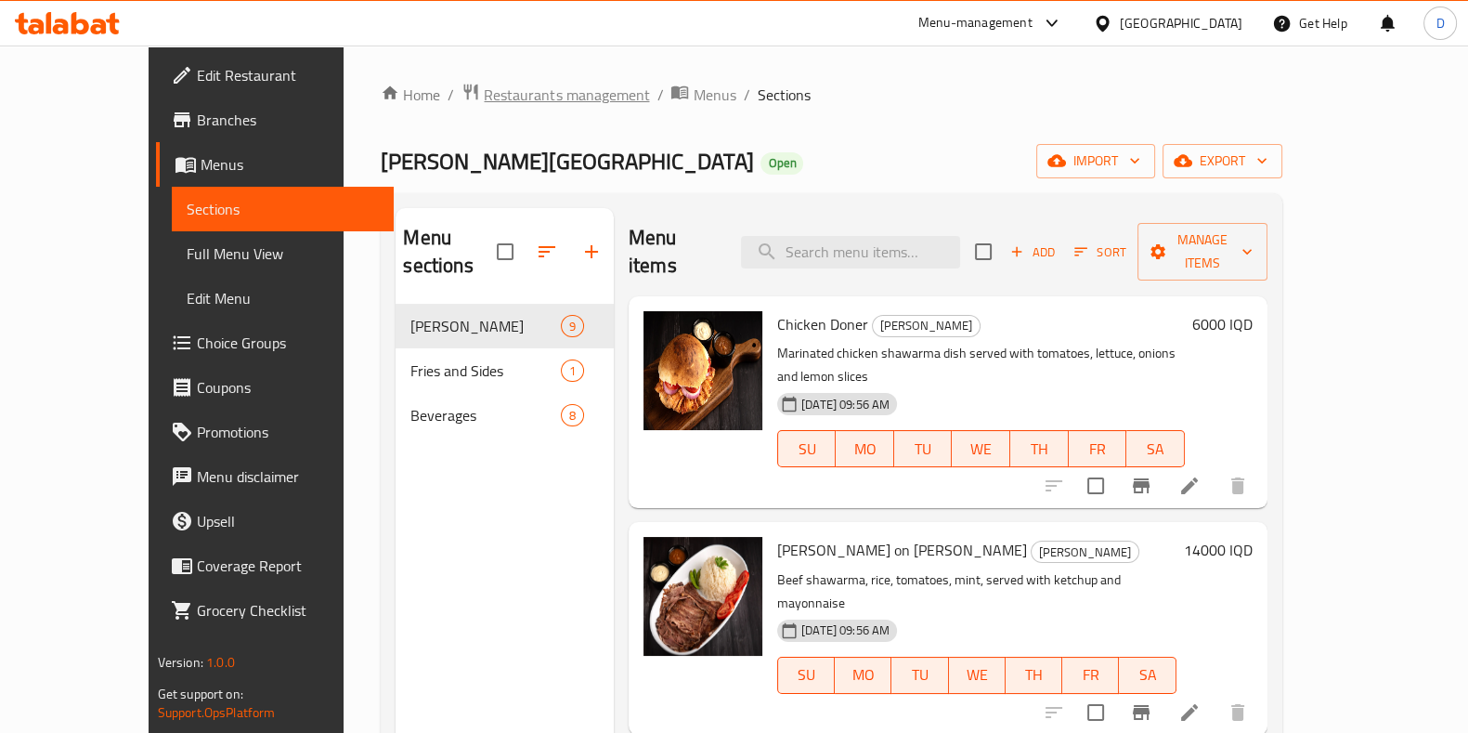
click at [484, 103] on span "Restaurants management" at bounding box center [566, 95] width 165 height 22
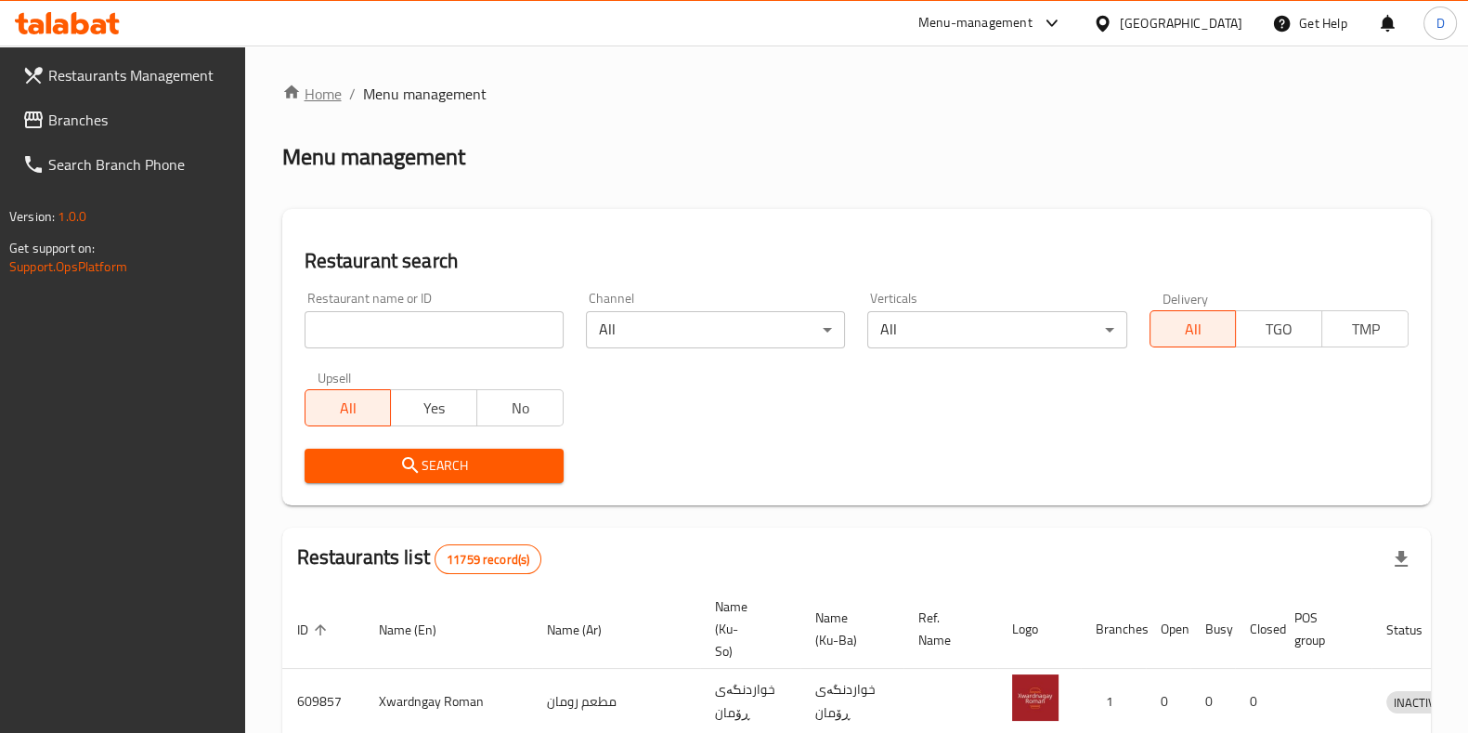
click at [311, 97] on link "Home" at bounding box center [311, 94] width 59 height 22
